Goal: Task Accomplishment & Management: Manage account settings

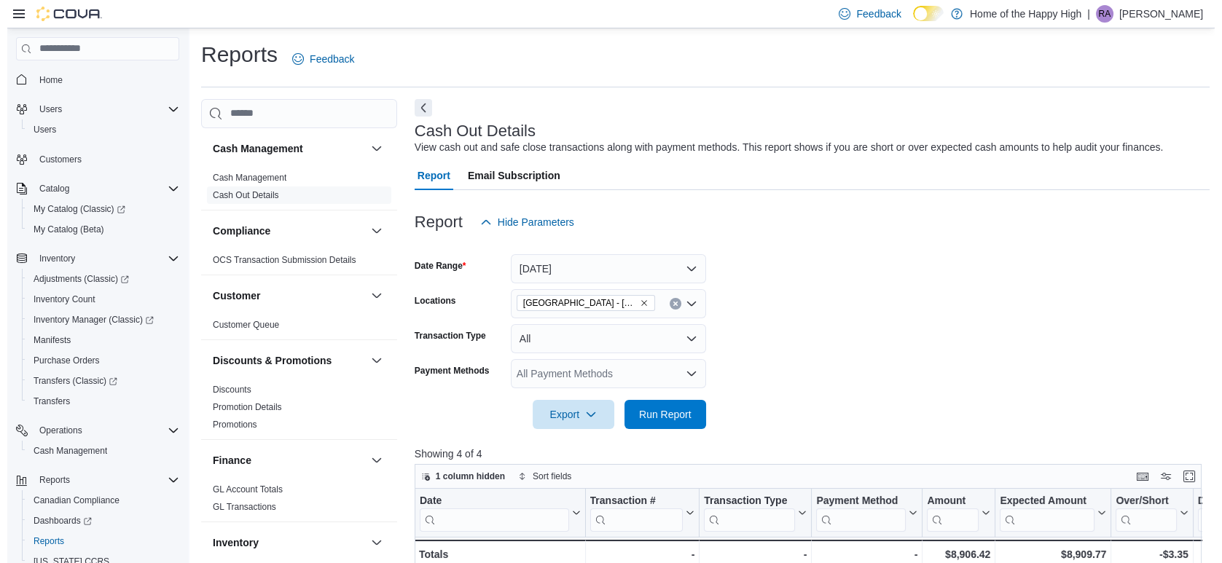
scroll to position [75, 0]
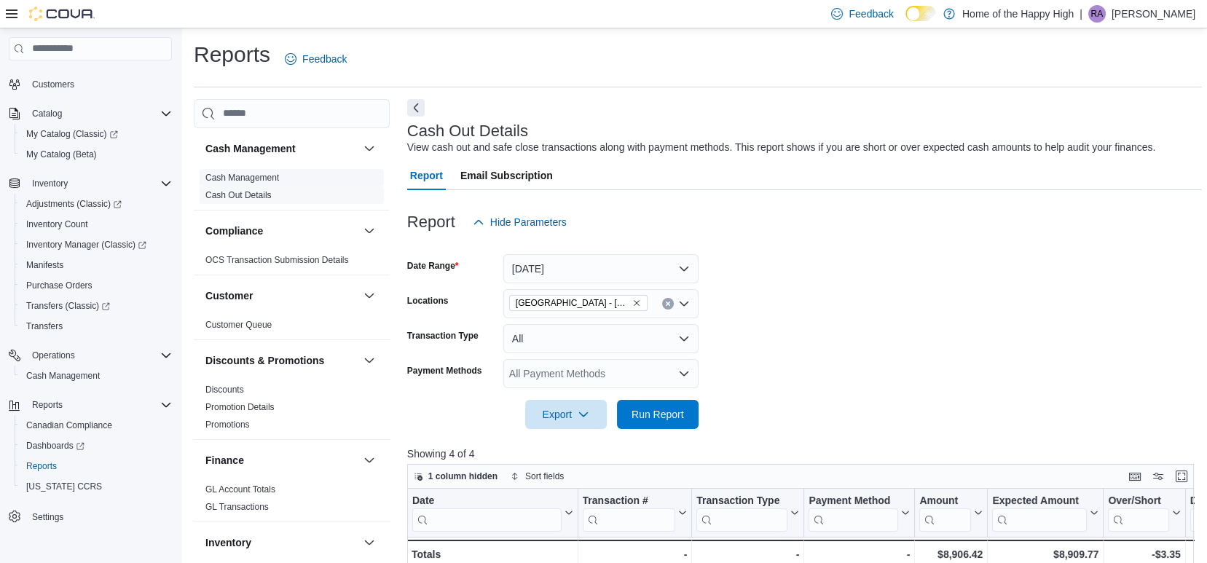
click at [256, 173] on link "Cash Management" at bounding box center [242, 178] width 74 height 10
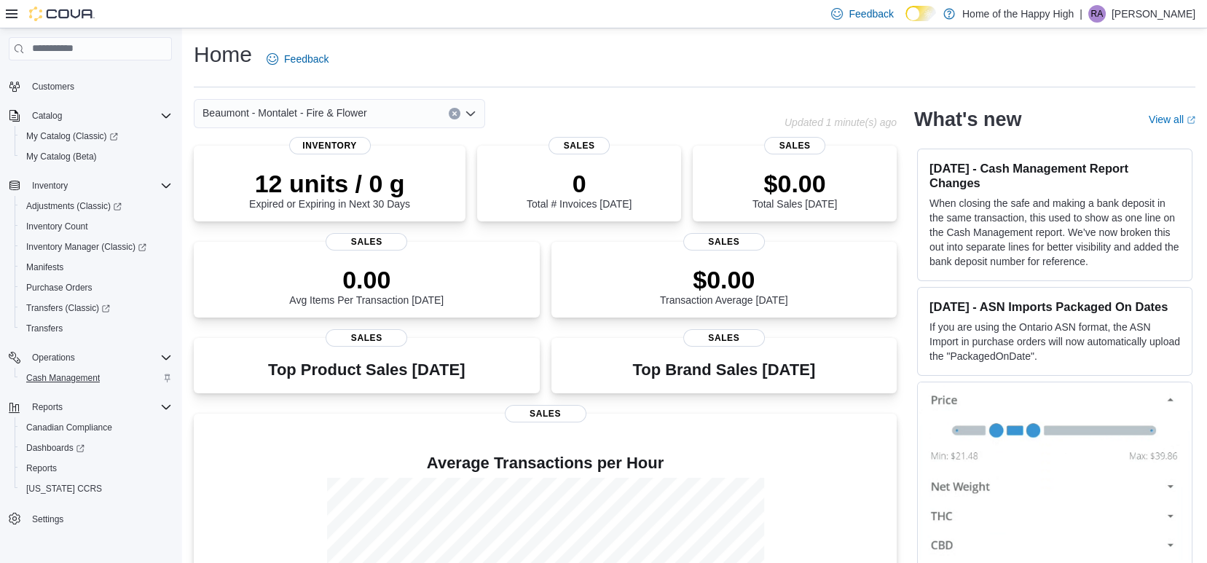
scroll to position [75, 0]
click at [75, 377] on span "Cash Management" at bounding box center [63, 376] width 74 height 12
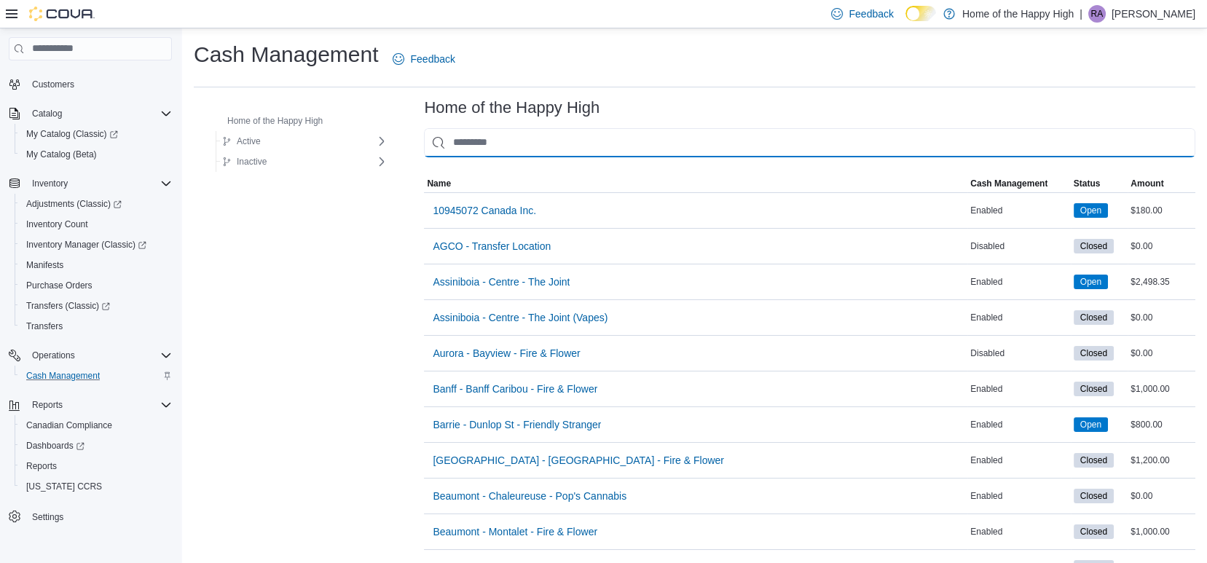
click at [597, 147] on input "This is a search bar. As you type, the results lower in the page will automatic…" at bounding box center [809, 142] width 771 height 29
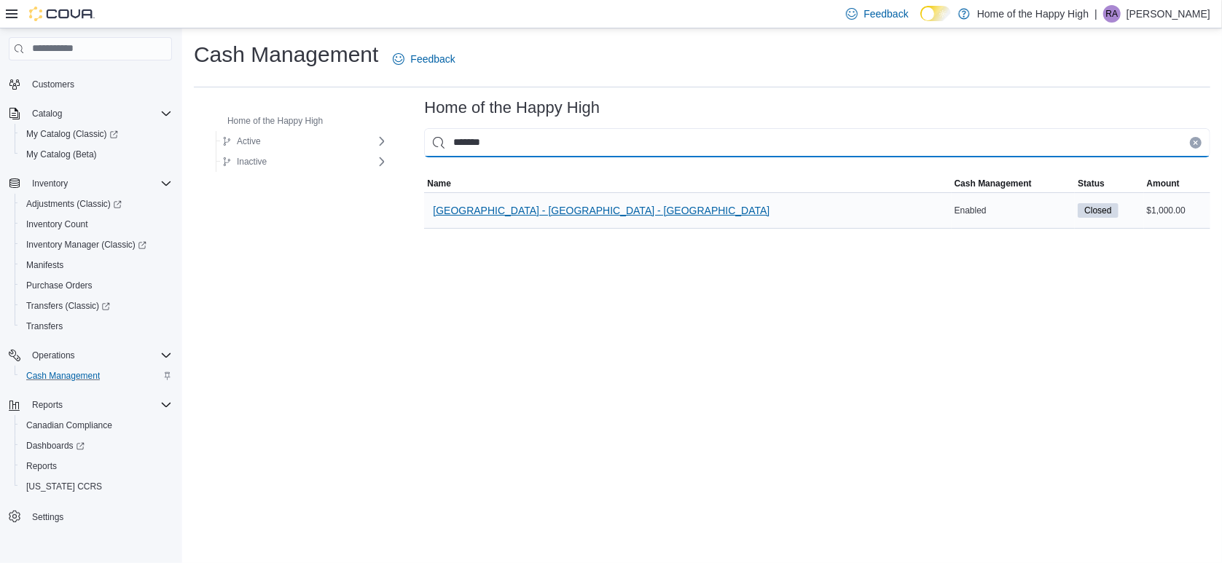
type input "*******"
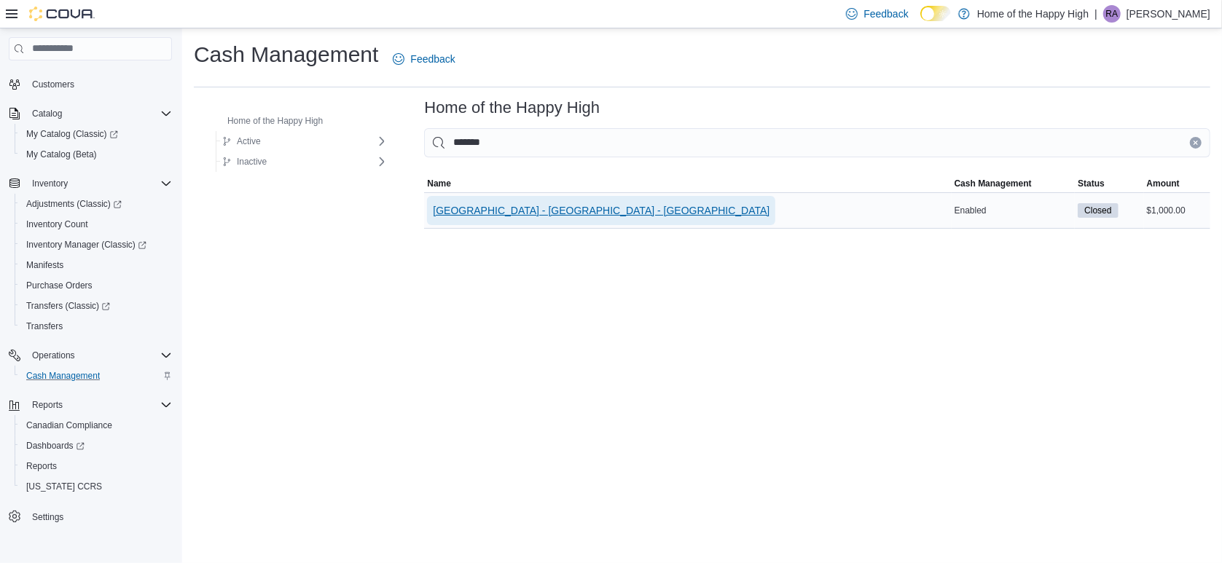
click at [577, 203] on span "[GEOGRAPHIC_DATA] - [GEOGRAPHIC_DATA] - [GEOGRAPHIC_DATA]" at bounding box center [601, 210] width 337 height 15
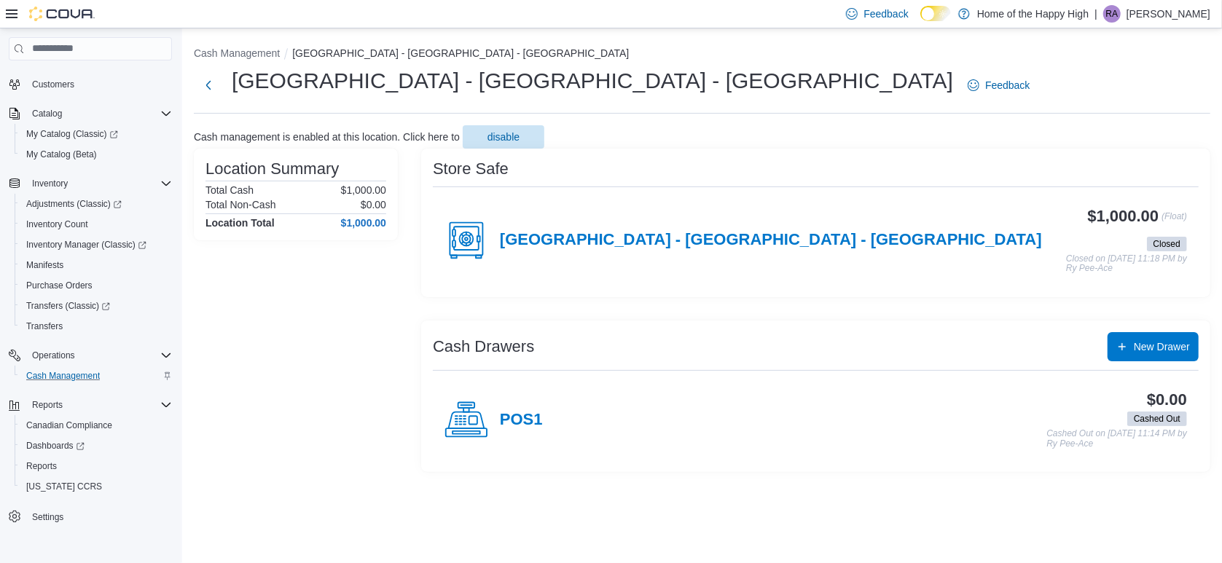
click at [750, 258] on div "[GEOGRAPHIC_DATA] - [GEOGRAPHIC_DATA] - [GEOGRAPHIC_DATA]" at bounding box center [742, 241] width 597 height 44
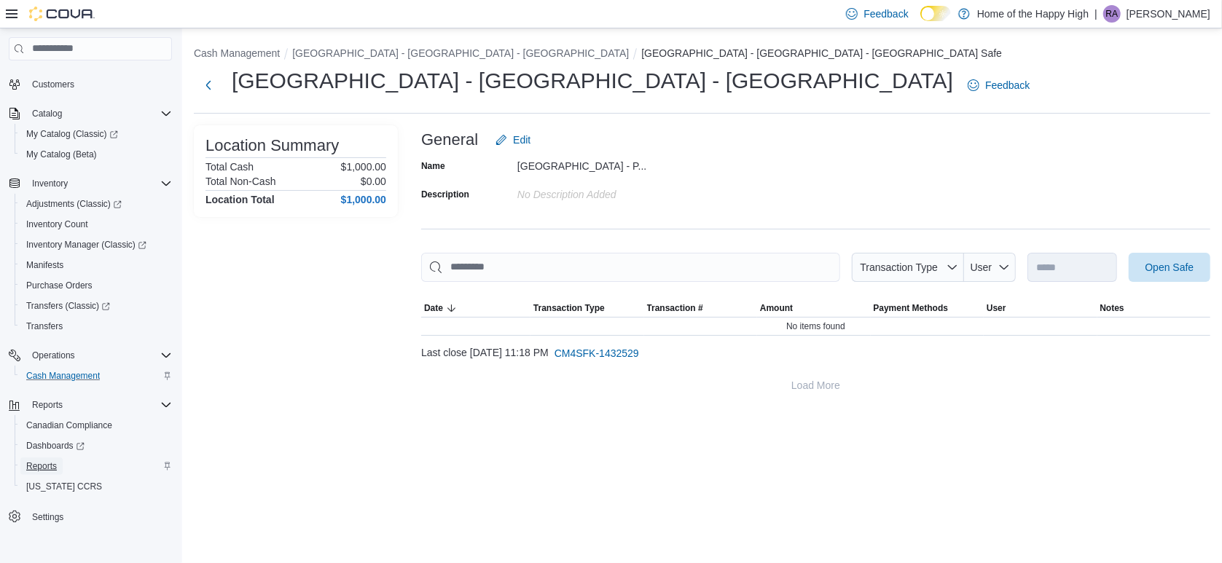
click at [52, 459] on span "Reports" at bounding box center [41, 465] width 31 height 17
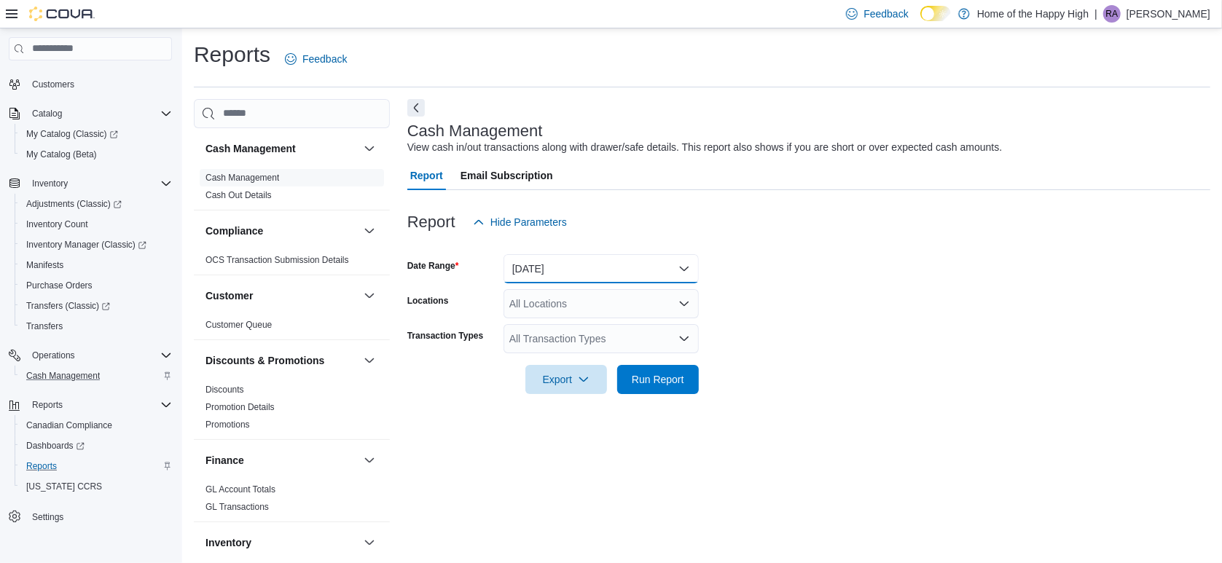
click at [567, 261] on button "Today" at bounding box center [600, 268] width 195 height 29
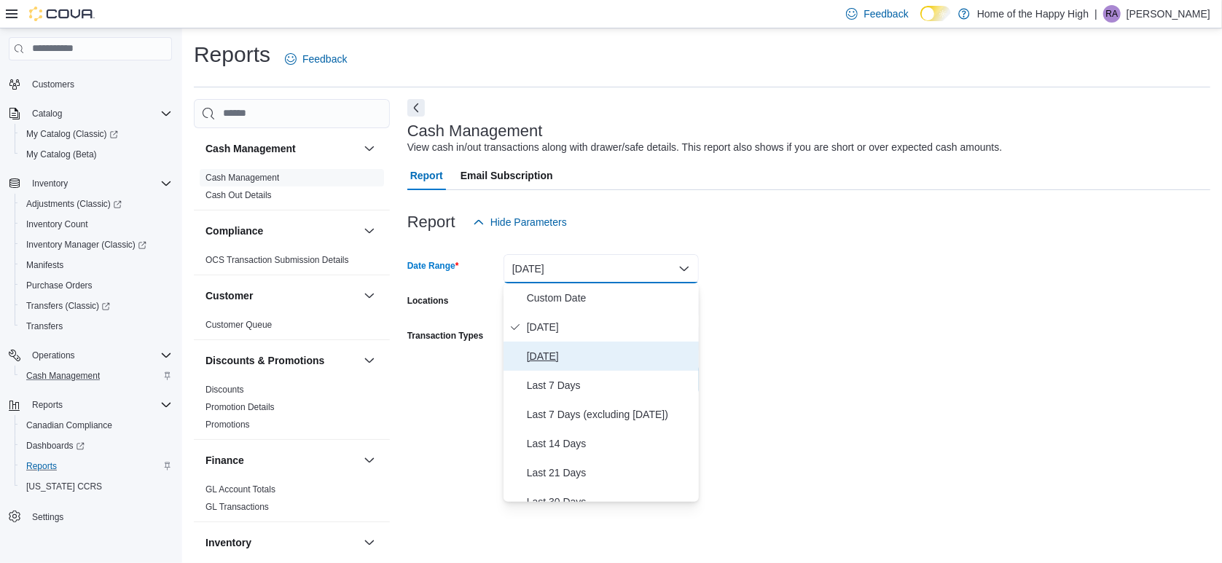
drag, startPoint x: 567, startPoint y: 347, endPoint x: 542, endPoint y: 353, distance: 26.3
click at [542, 353] on span "Yesterday" at bounding box center [610, 355] width 166 height 17
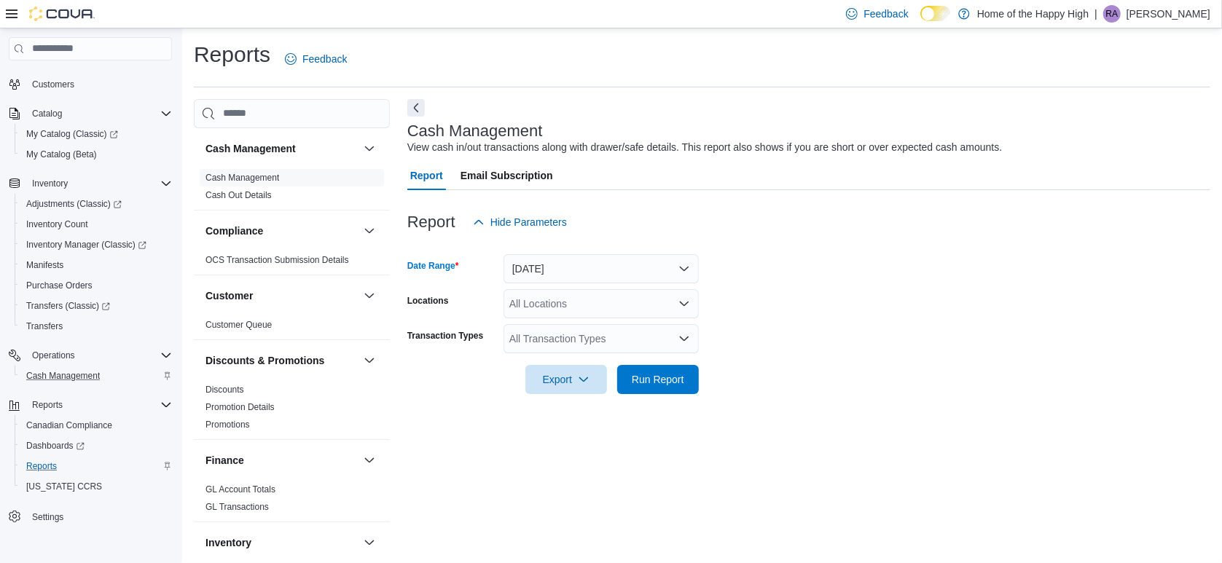
click at [629, 299] on div "All Locations" at bounding box center [600, 303] width 195 height 29
type input "*******"
click at [626, 330] on span "[GEOGRAPHIC_DATA] - [GEOGRAPHIC_DATA] - [GEOGRAPHIC_DATA]" at bounding box center [724, 328] width 337 height 15
click at [792, 404] on div at bounding box center [808, 402] width 803 height 17
click at [652, 382] on span "Run Report" at bounding box center [658, 378] width 52 height 15
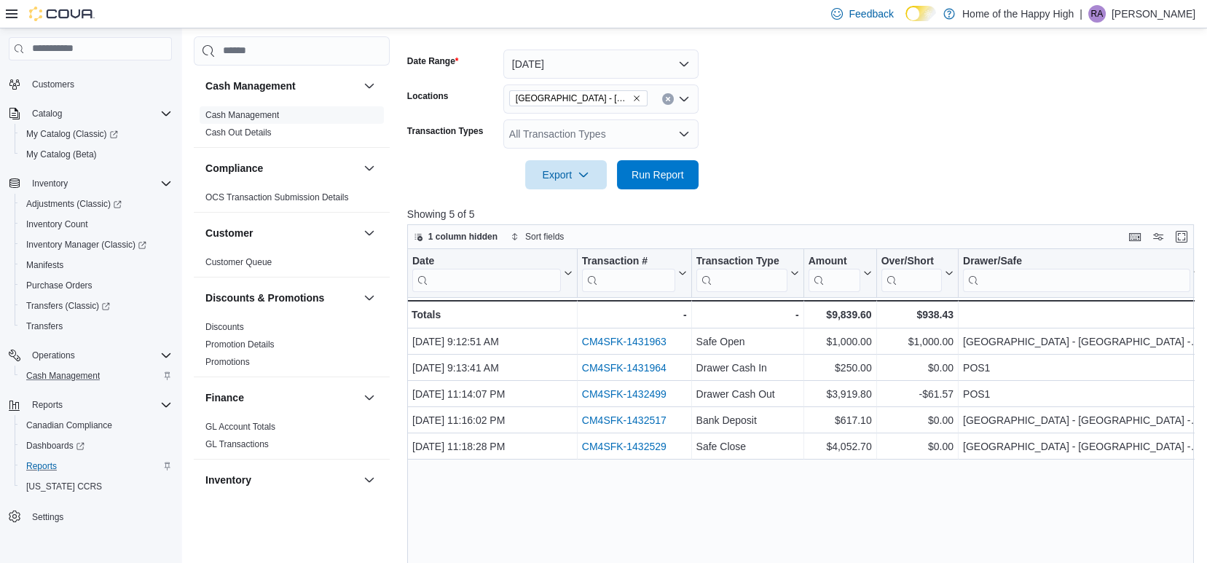
scroll to position [205, 0]
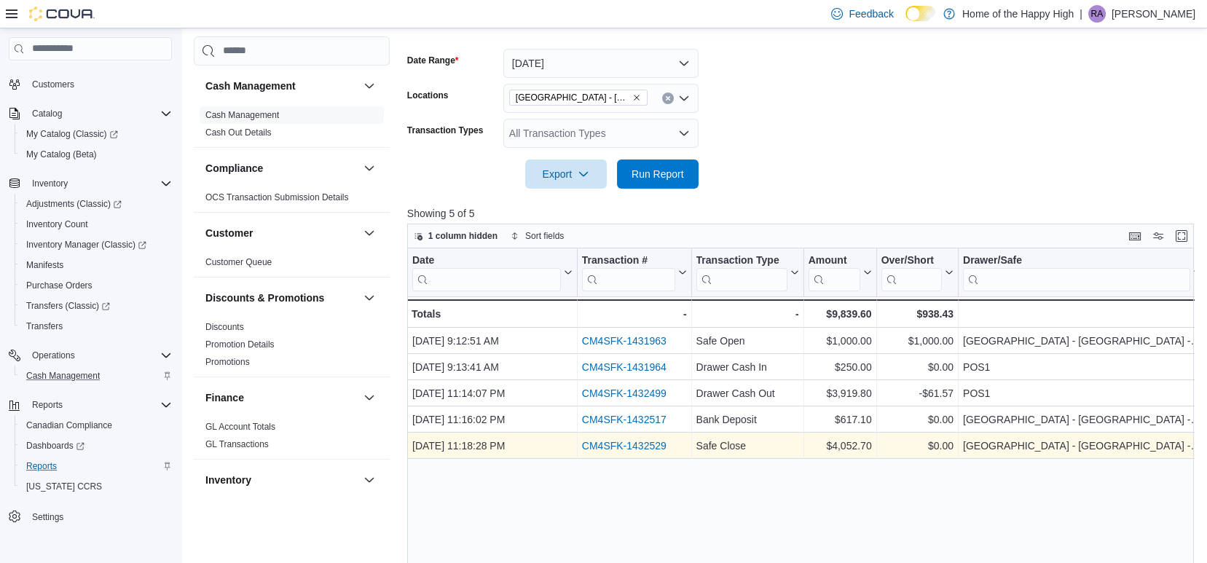
click at [642, 446] on link "CM4SFK-1432529" at bounding box center [624, 446] width 84 height 12
click at [620, 446] on link "CM4SFK-1432529" at bounding box center [624, 446] width 84 height 12
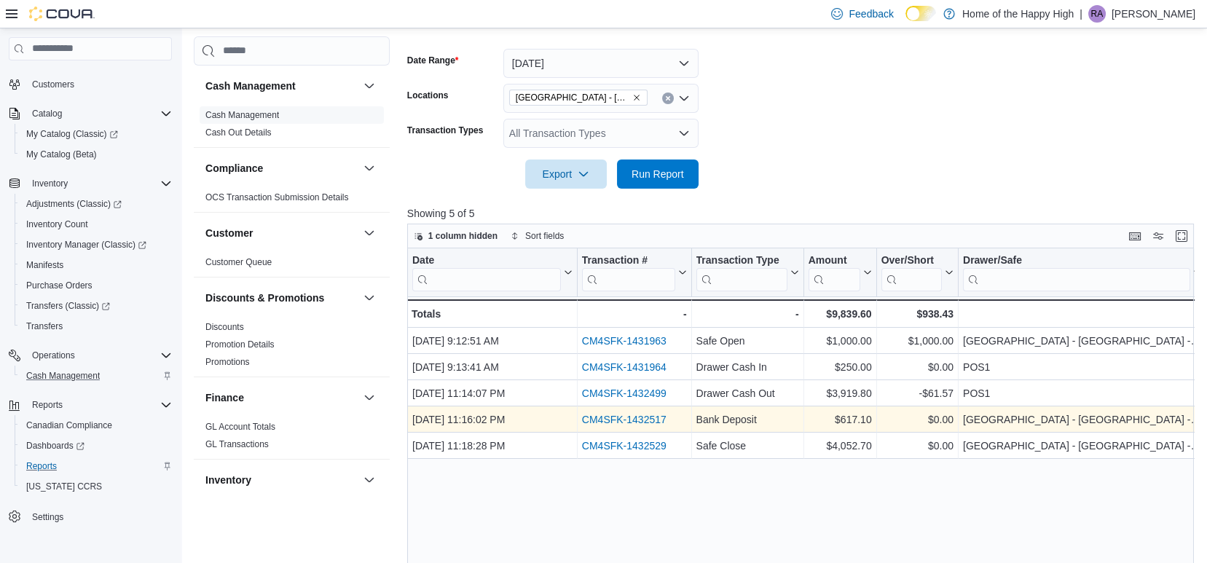
click at [627, 414] on link "CM4SFK-1432517" at bounding box center [624, 420] width 84 height 12
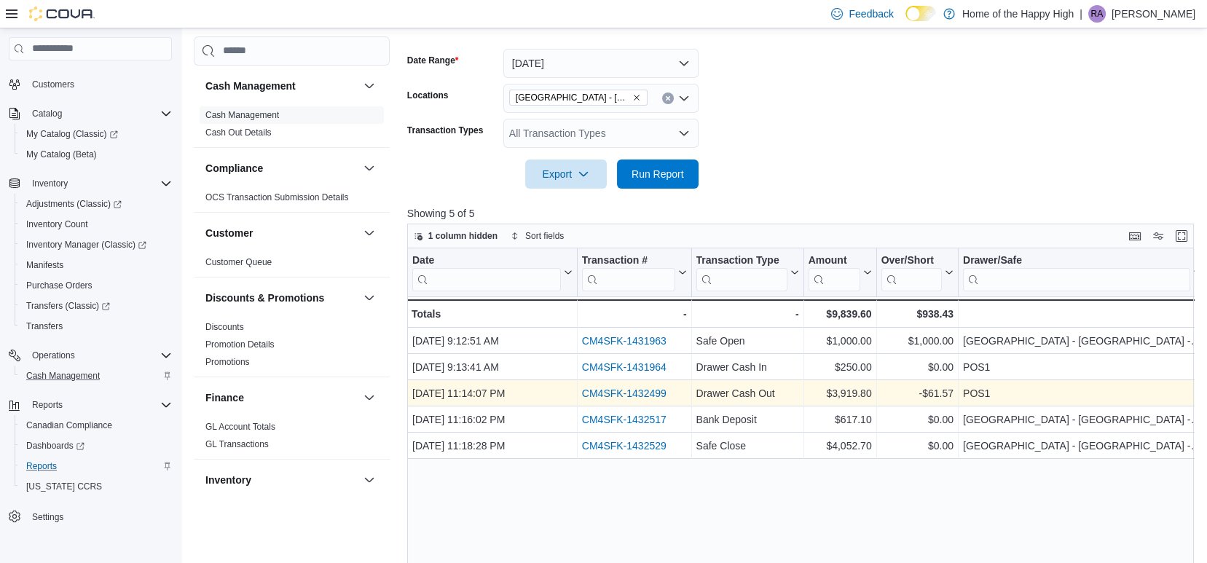
click at [629, 389] on link "CM4SFK-1432499" at bounding box center [624, 394] width 84 height 12
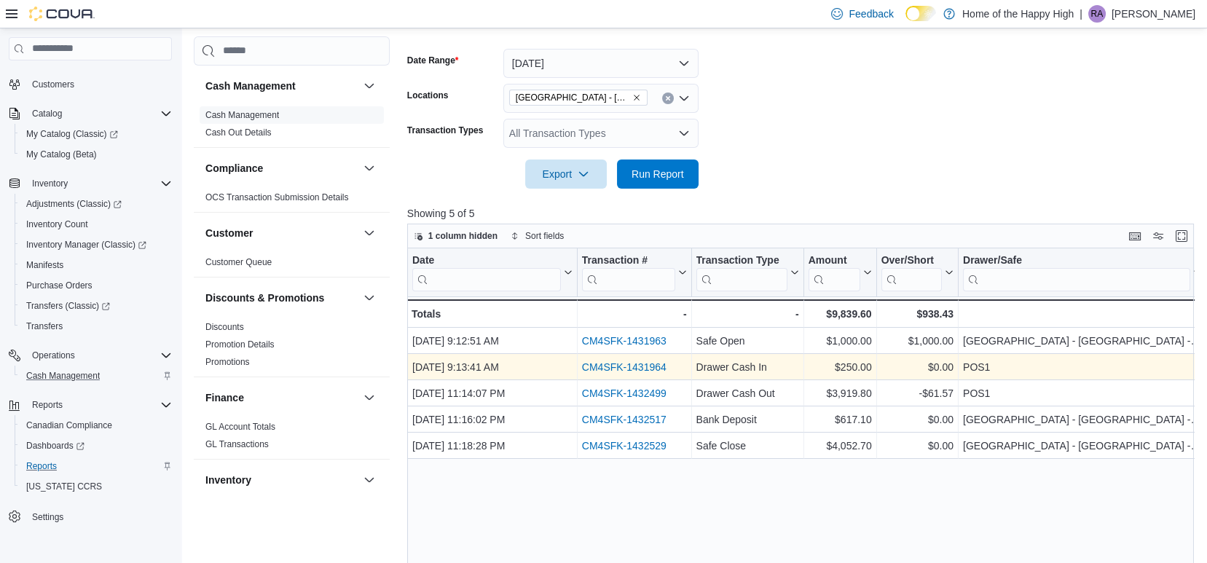
click at [623, 364] on link "CM4SFK-1431964" at bounding box center [624, 367] width 84 height 12
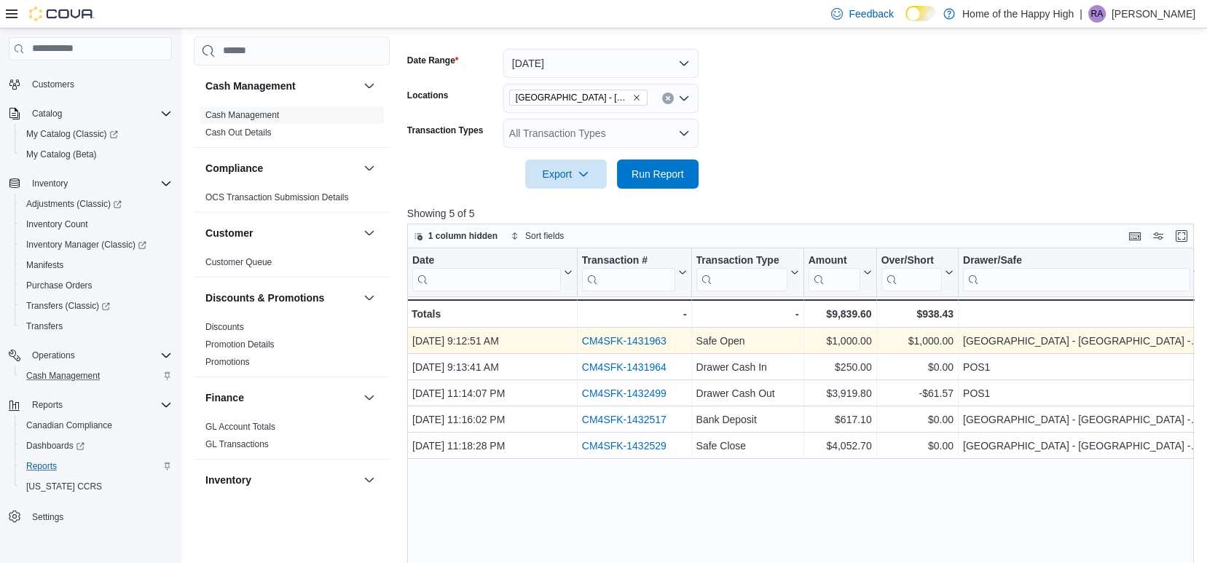
click at [624, 339] on link "CM4SFK-1431963" at bounding box center [624, 341] width 84 height 12
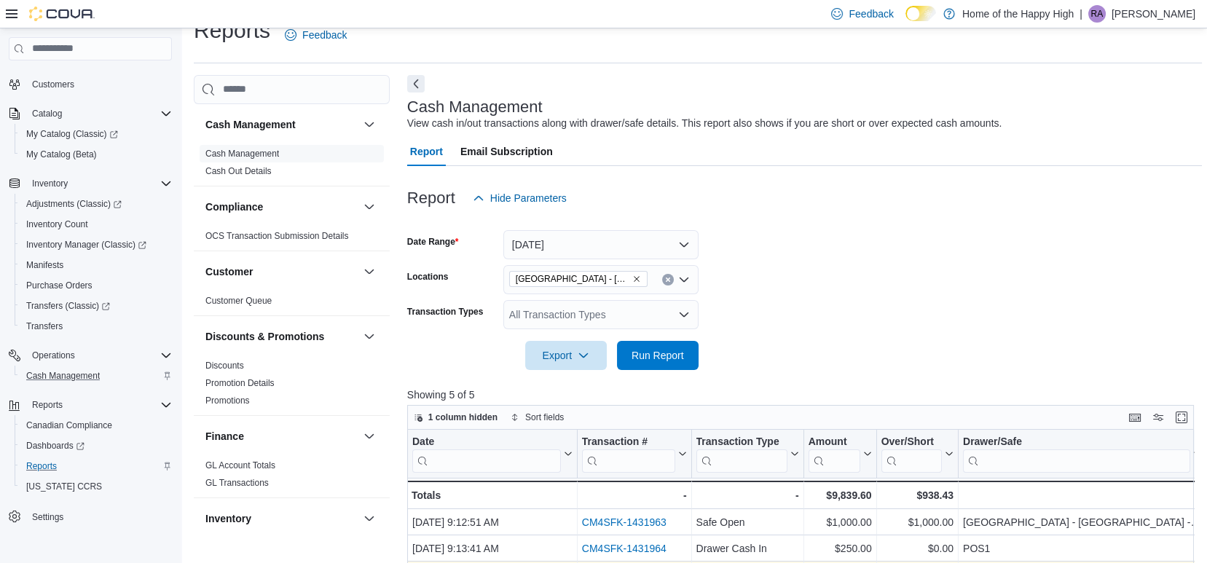
scroll to position [0, 0]
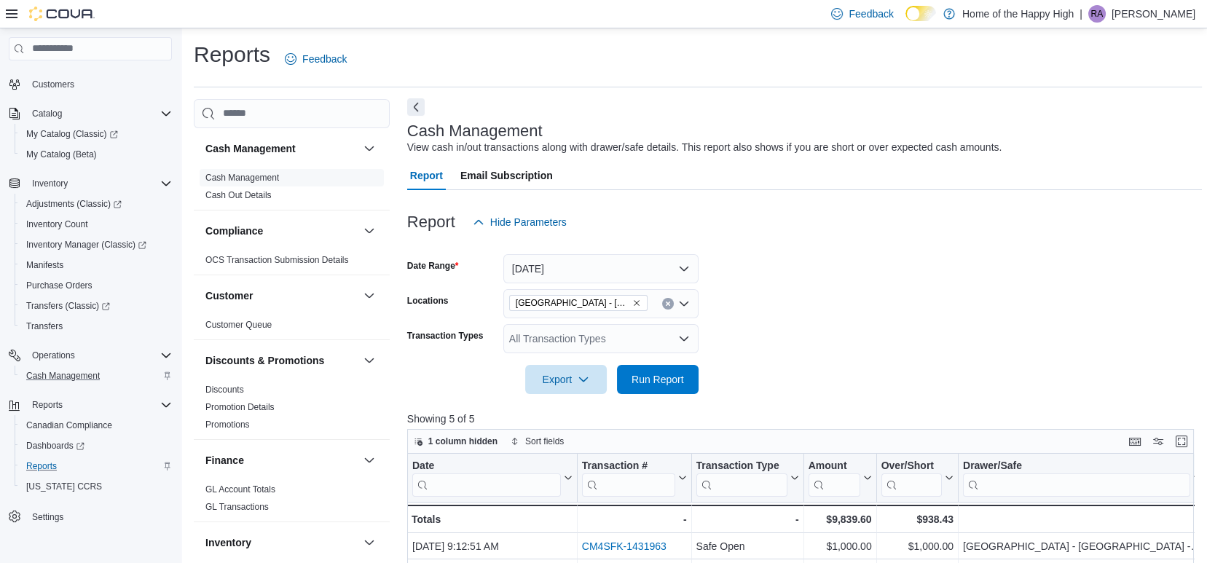
click at [414, 112] on button "Next" at bounding box center [415, 106] width 17 height 17
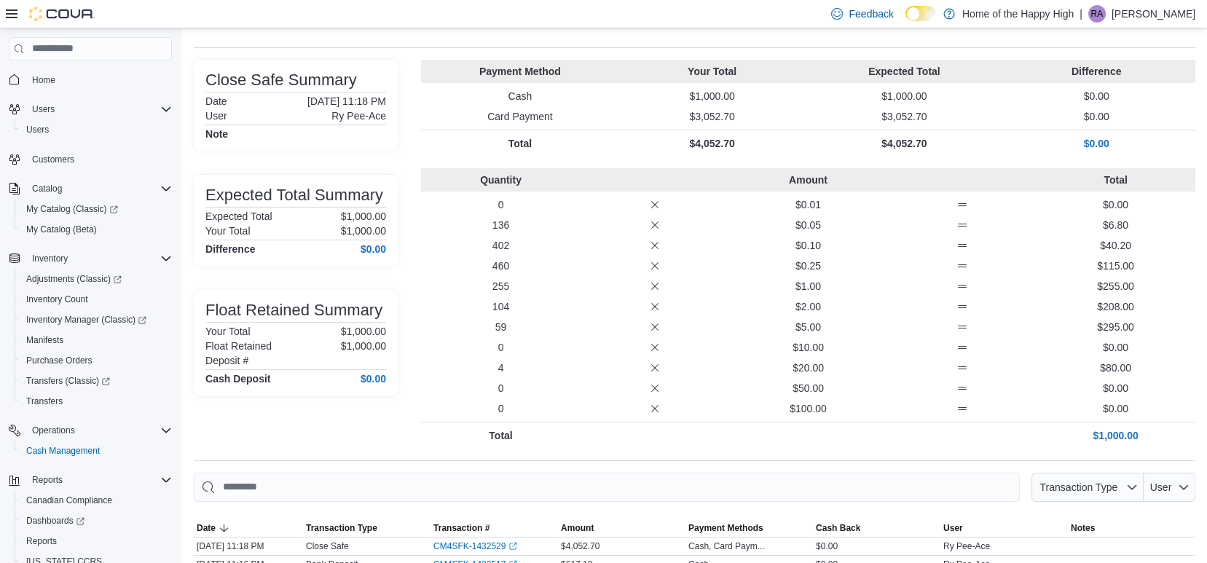
scroll to position [141, 0]
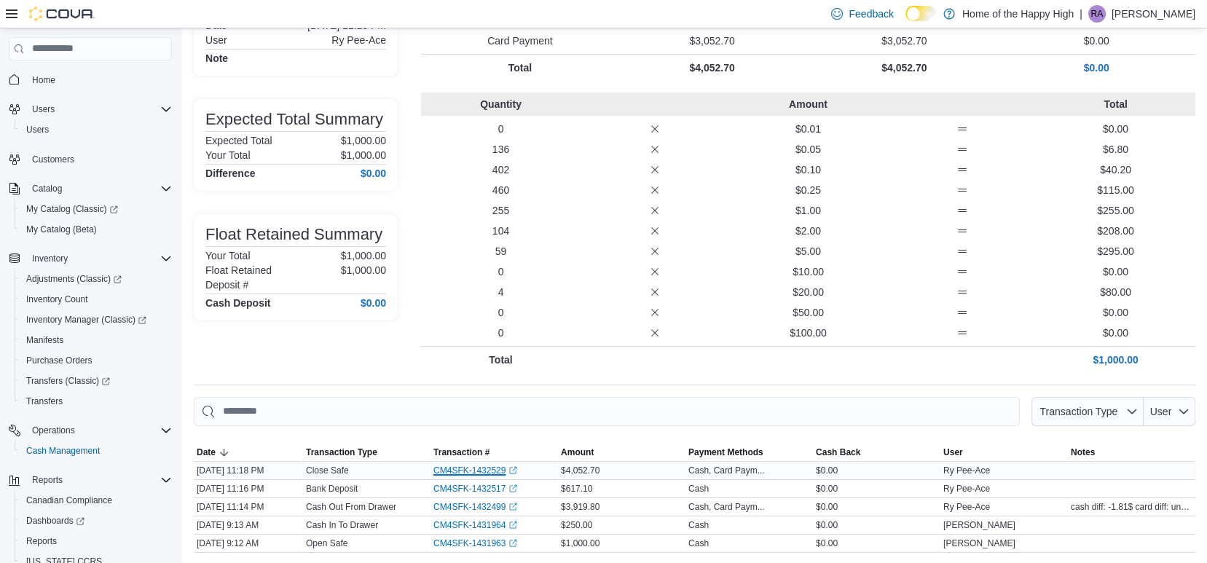
click at [471, 468] on link "CM4SFK-1432529 (opens in a new tab or window)" at bounding box center [475, 471] width 84 height 12
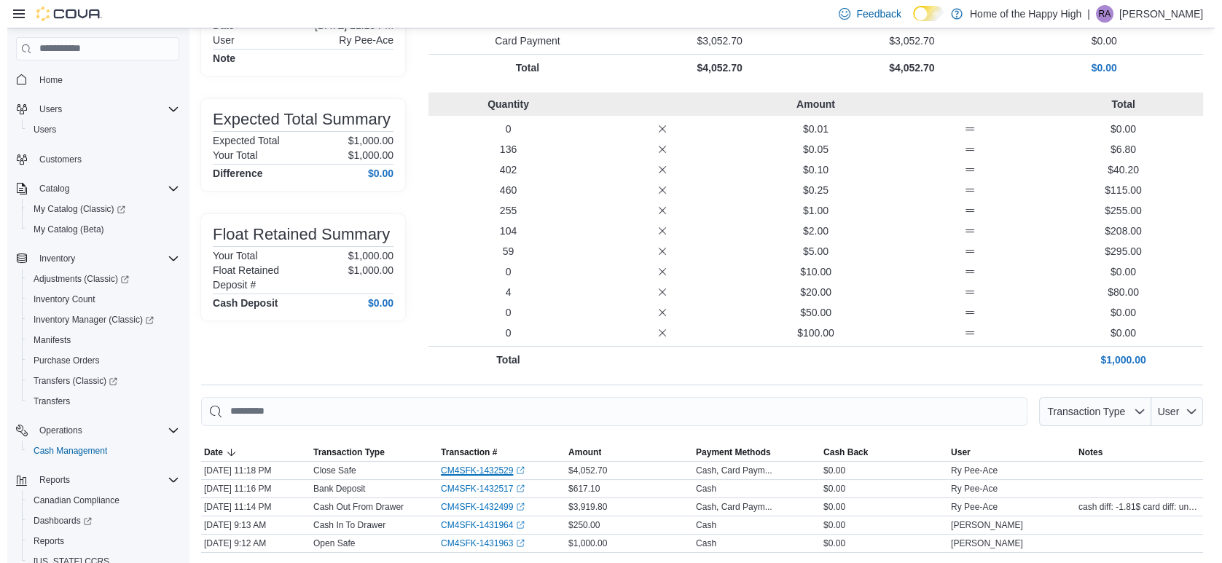
scroll to position [0, 0]
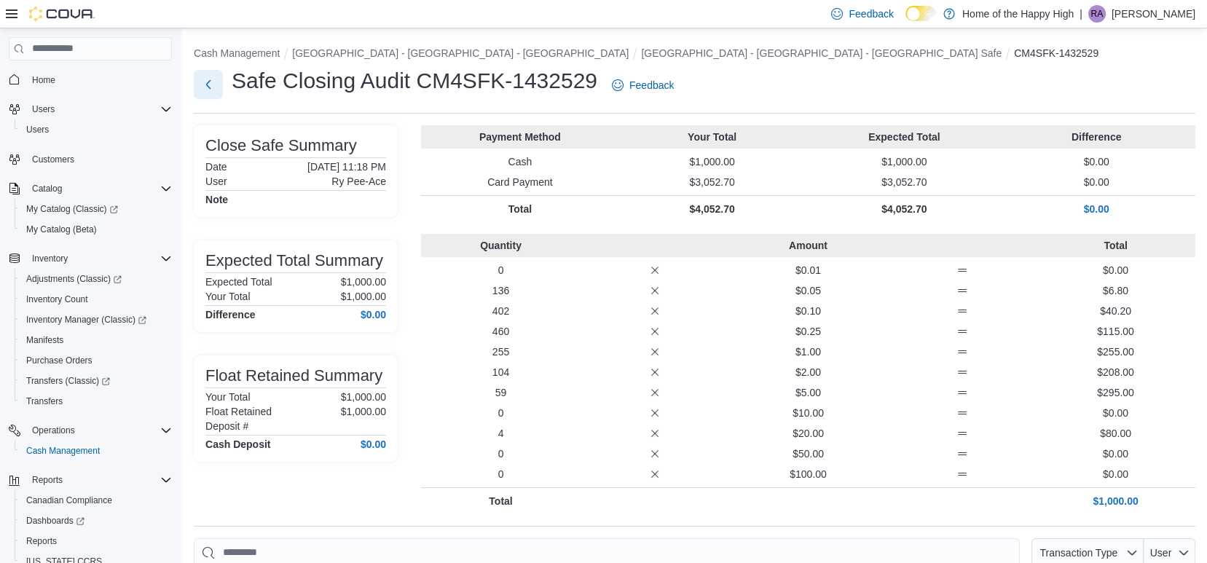
click at [212, 90] on button "Next" at bounding box center [208, 84] width 29 height 29
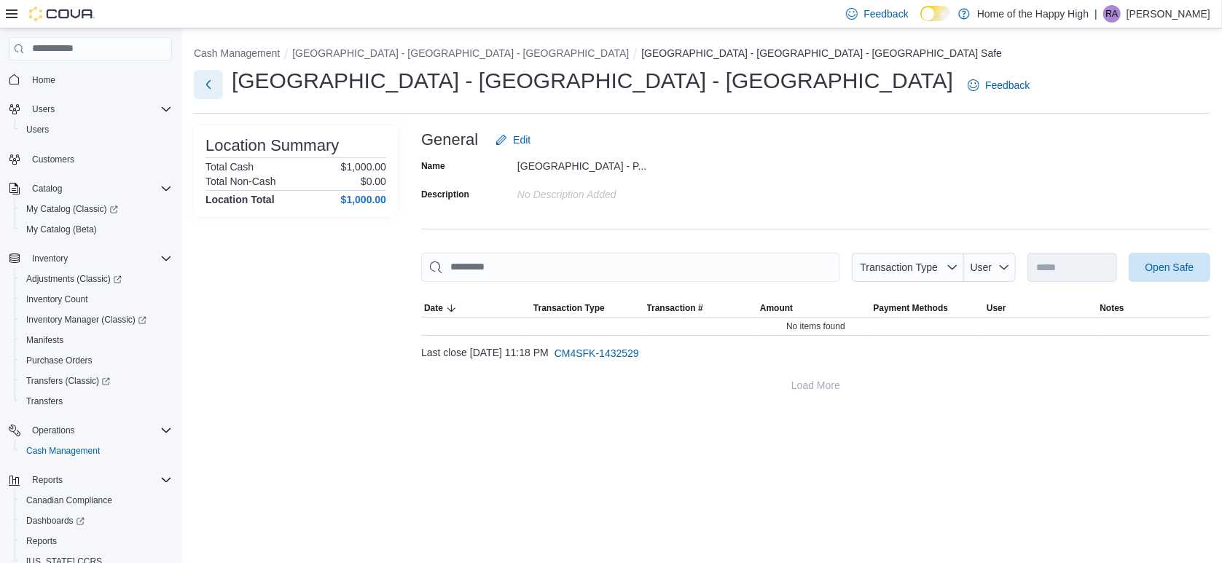
click at [212, 87] on button "Next" at bounding box center [208, 84] width 29 height 29
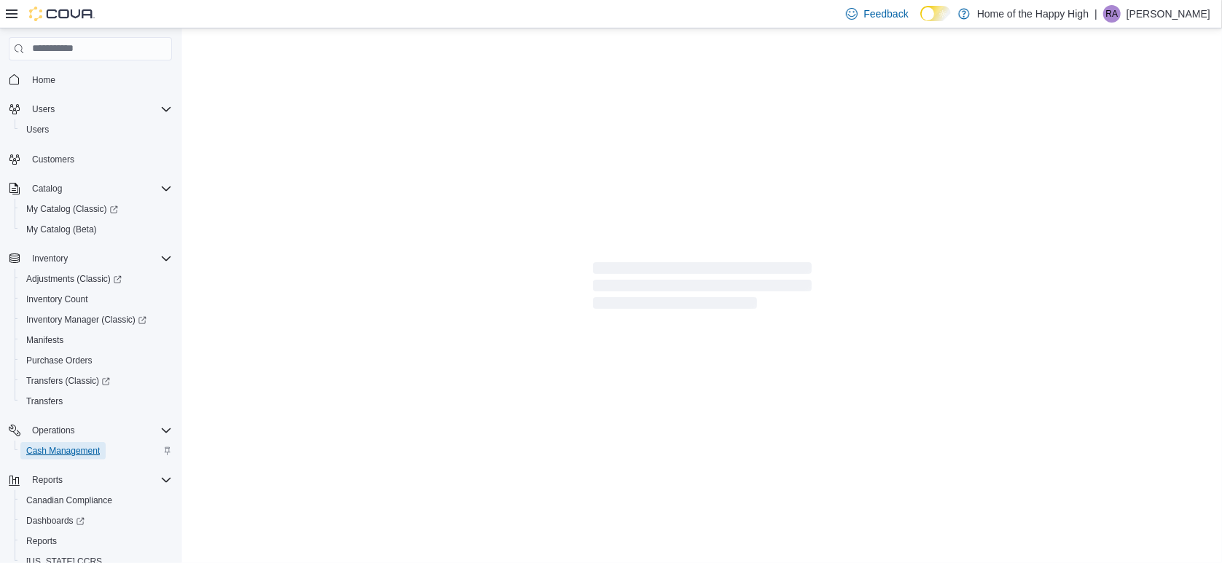
click at [85, 446] on span "Cash Management" at bounding box center [63, 451] width 74 height 12
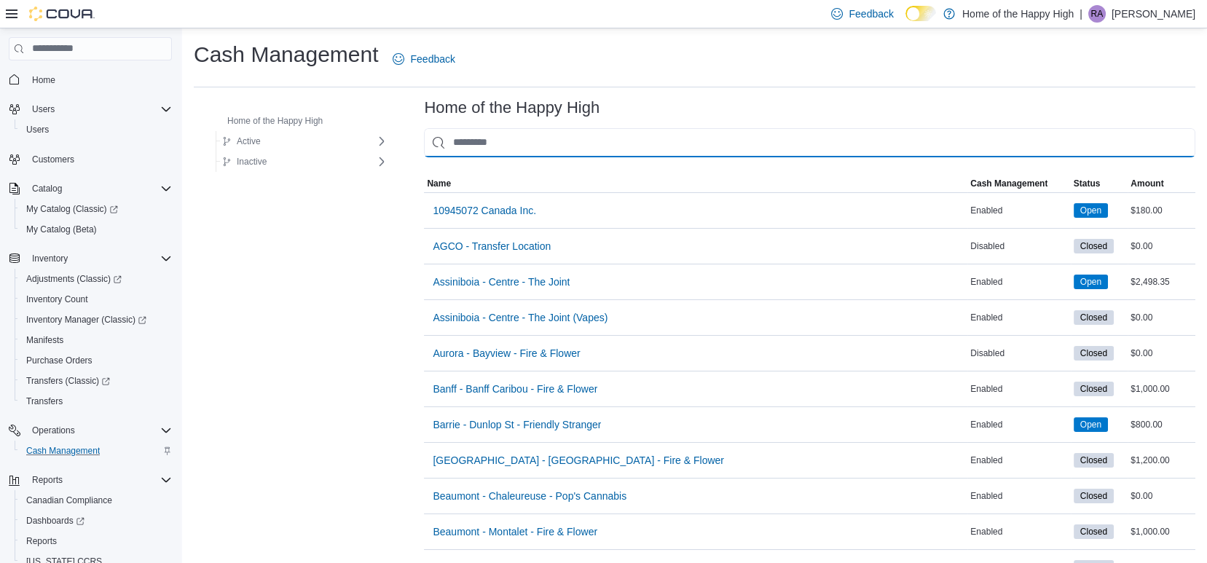
click at [560, 139] on input "This is a search bar. As you type, the results lower in the page will automatic…" at bounding box center [809, 142] width 771 height 29
click at [560, 139] on input "*" at bounding box center [809, 142] width 771 height 29
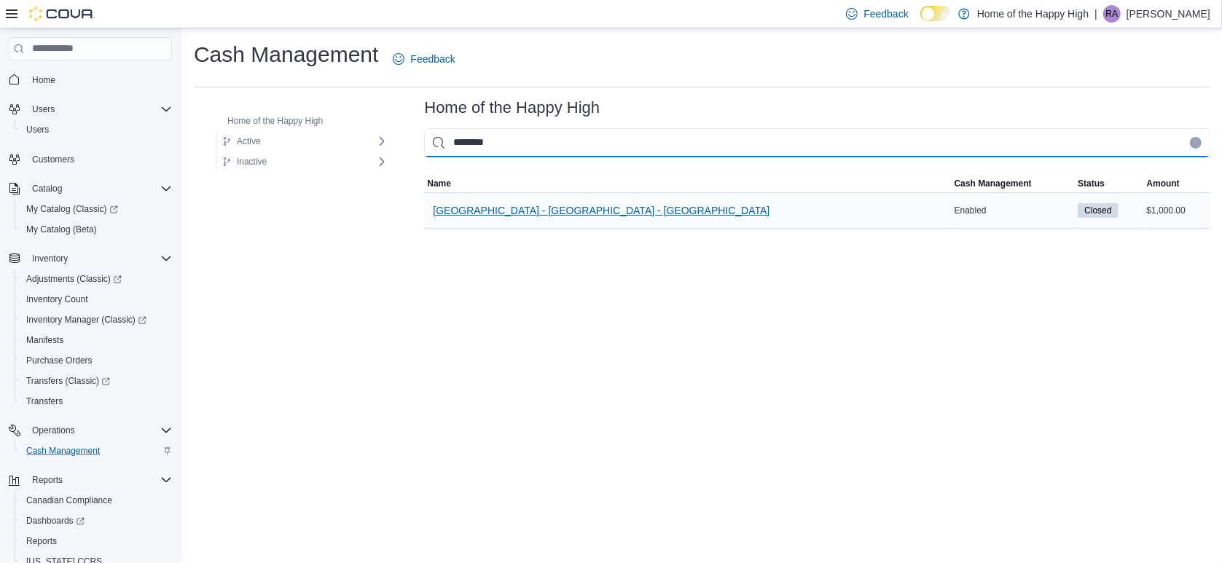
type input "********"
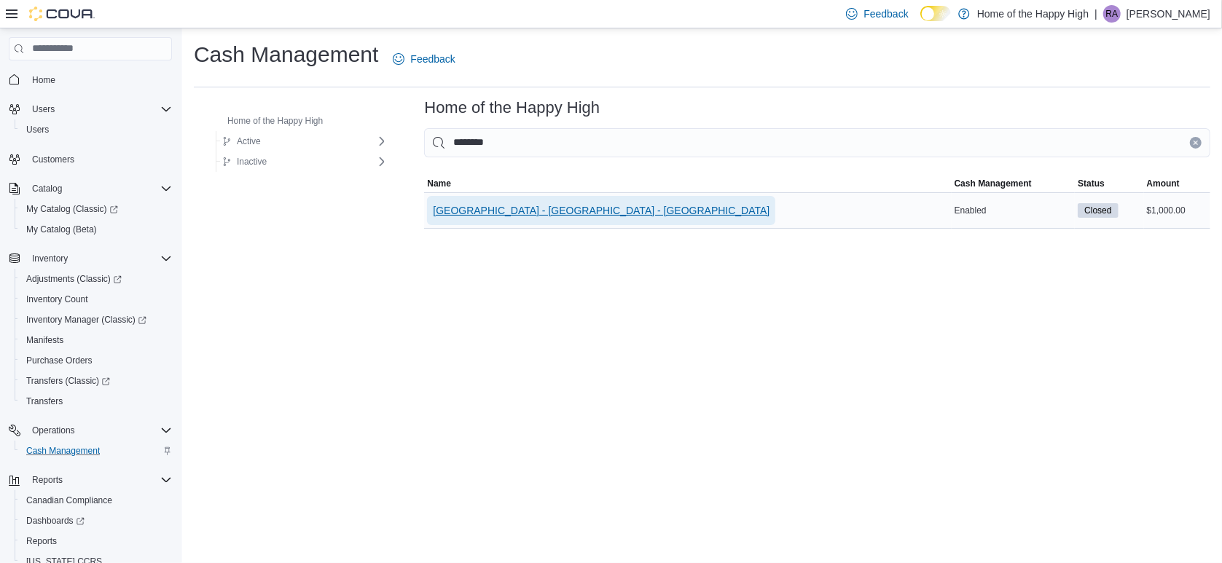
click at [530, 206] on span "[GEOGRAPHIC_DATA] - [GEOGRAPHIC_DATA] - [GEOGRAPHIC_DATA]" at bounding box center [601, 210] width 337 height 15
